Goal: Find specific page/section: Find specific page/section

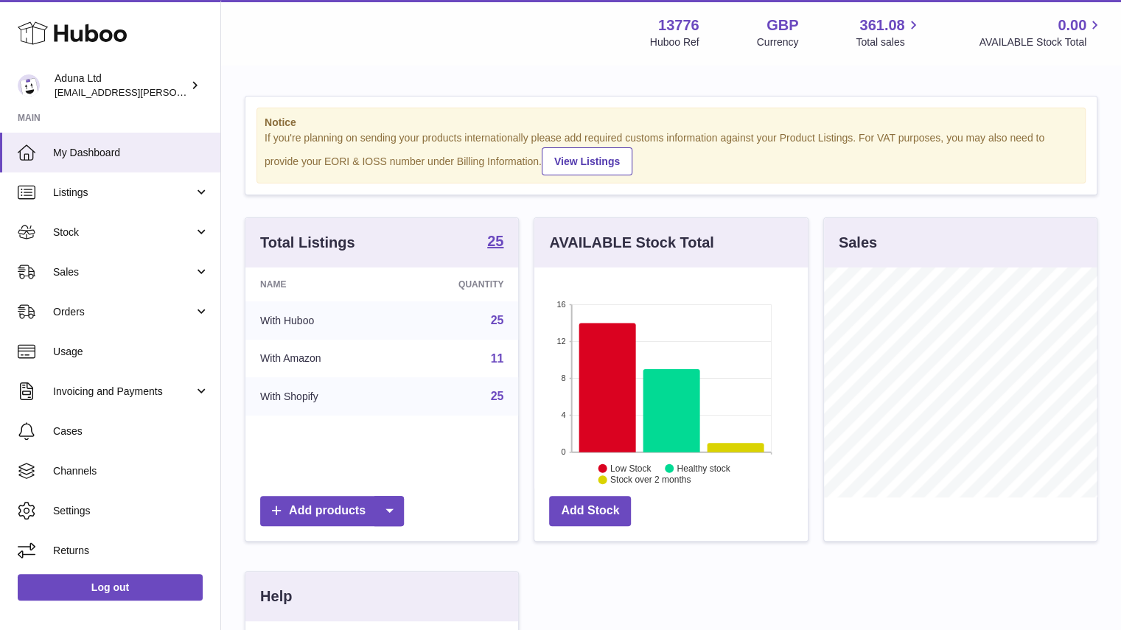
scroll to position [230, 274]
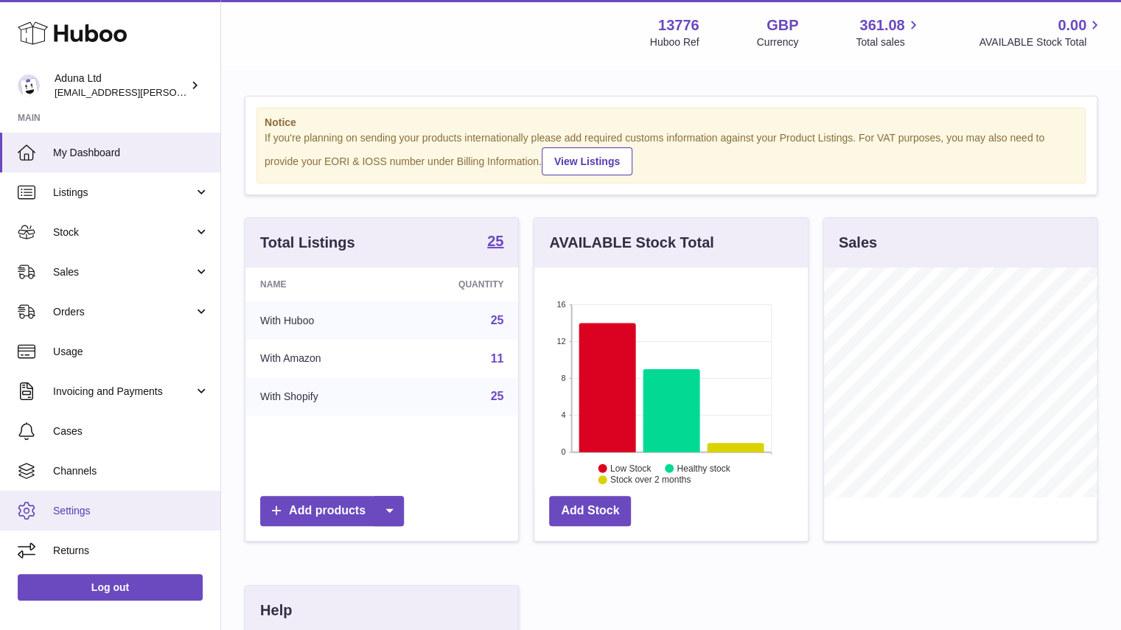
click at [124, 505] on span "Settings" at bounding box center [131, 511] width 156 height 14
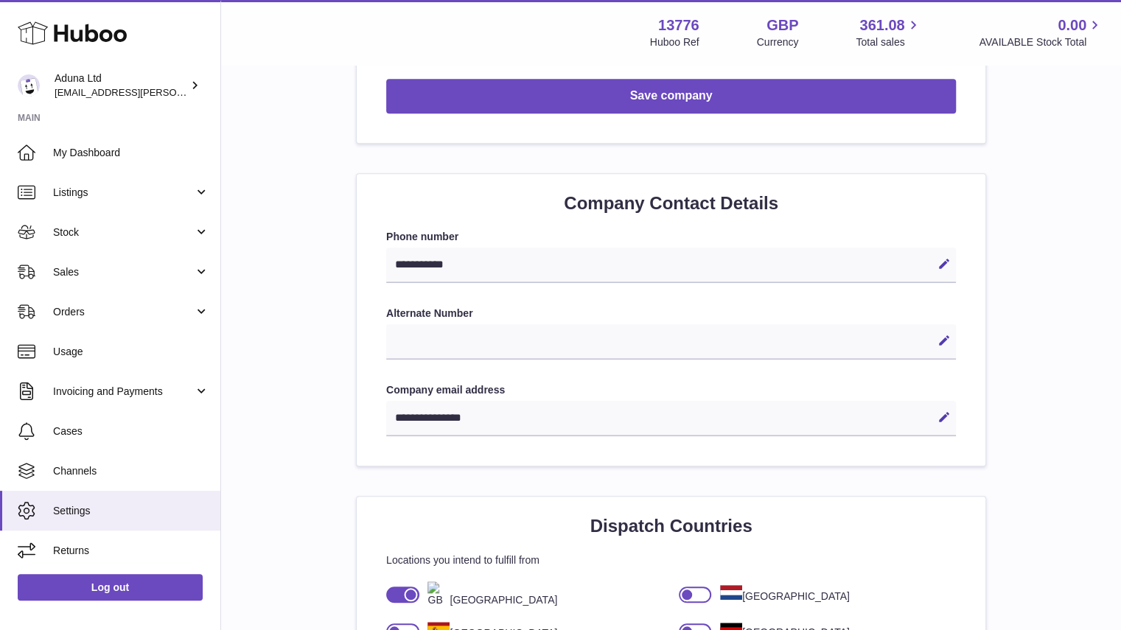
scroll to position [295, 0]
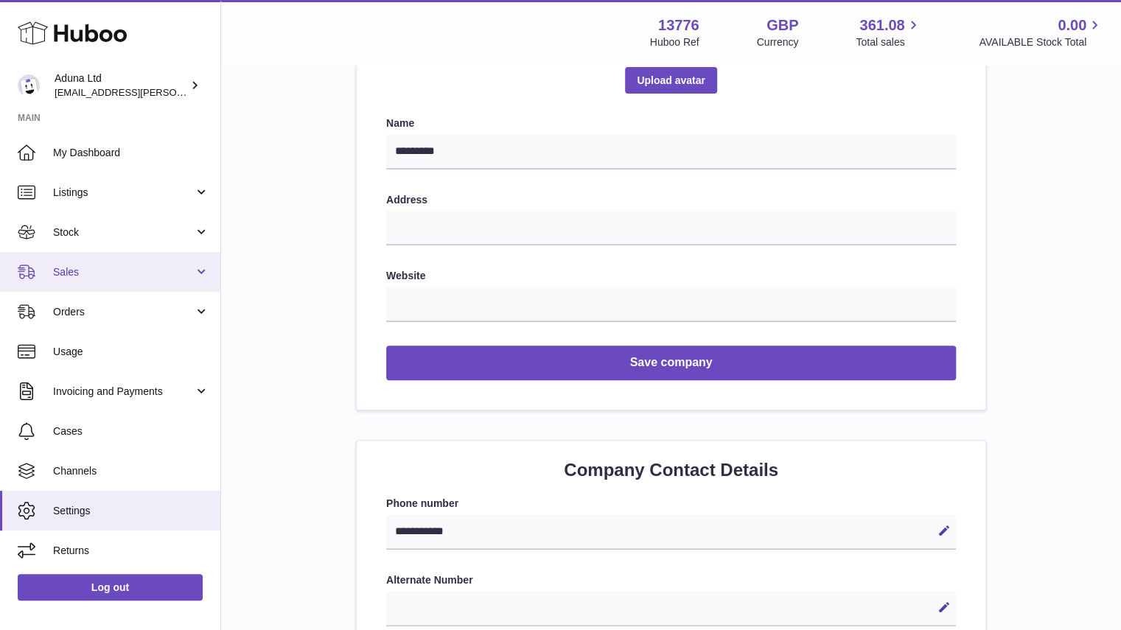
click at [140, 265] on span "Sales" at bounding box center [123, 272] width 141 height 14
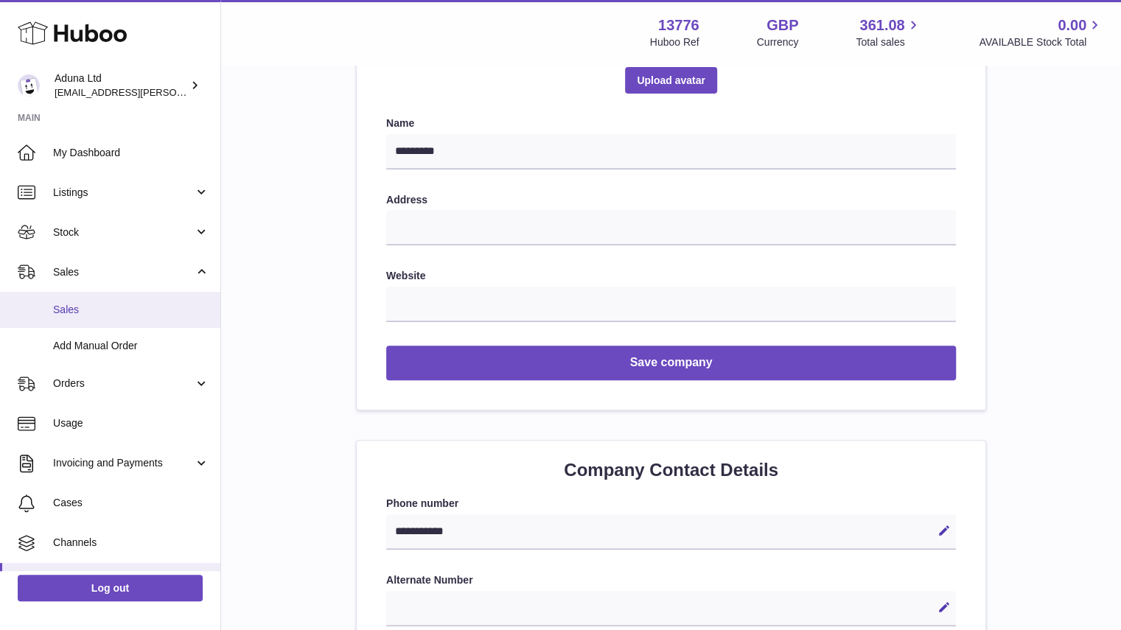
click at [141, 321] on link "Sales" at bounding box center [110, 310] width 220 height 36
